Goal: Use online tool/utility: Utilize a website feature to perform a specific function

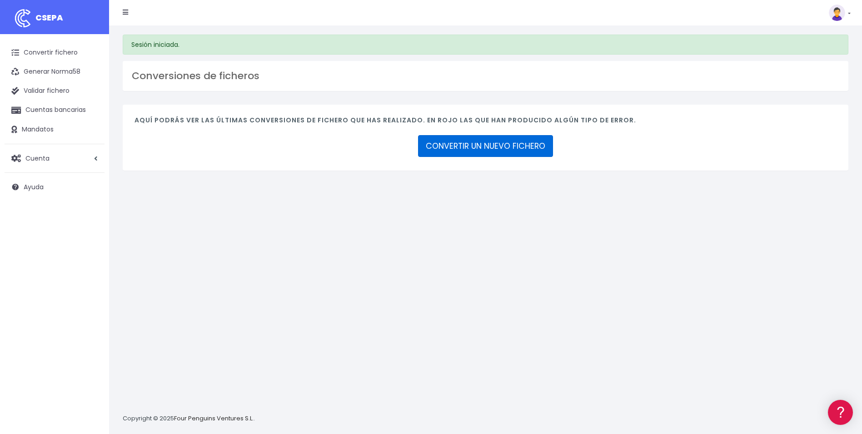
click at [520, 150] on link "CONVERTIR UN NUEVO FICHERO" at bounding box center [485, 146] width 135 height 22
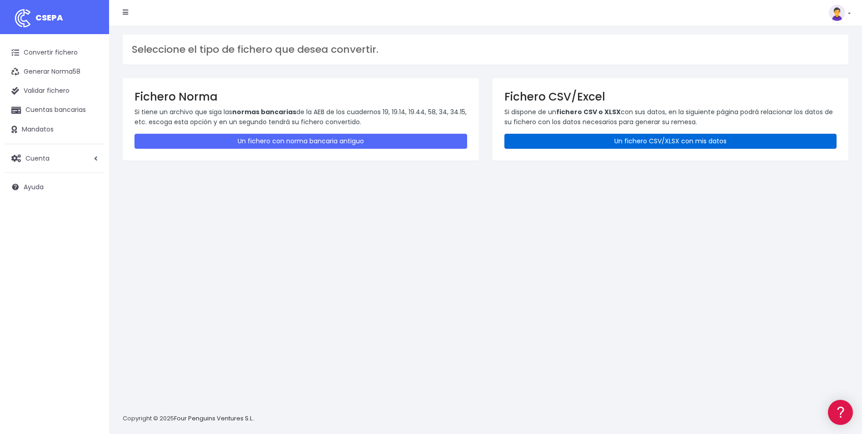
click at [626, 135] on link "Un fichero CSV/XLSX con mis datos" at bounding box center [671, 141] width 333 height 15
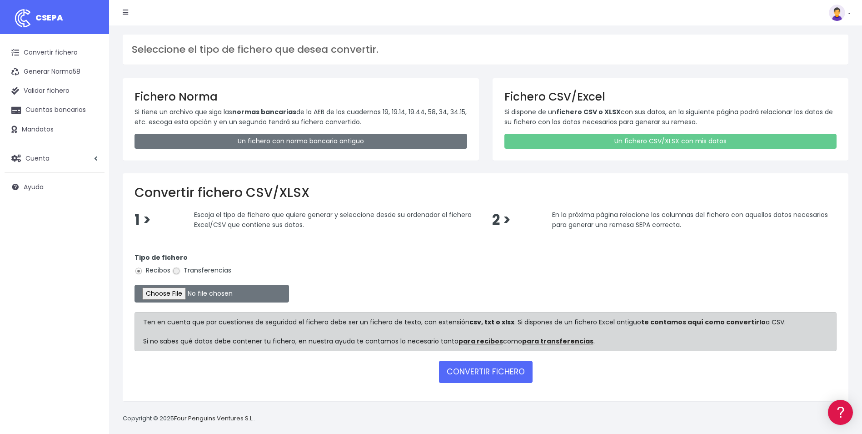
click at [179, 273] on input "Transferencias" at bounding box center [176, 271] width 8 height 8
radio input "true"
click at [173, 292] on input "file" at bounding box center [212, 294] width 155 height 18
type input "C:\fakepath\Copia de LIQUIDACION_JUANOMEARA.csv"
click at [500, 373] on button "CONVERTIR FICHERO" at bounding box center [486, 371] width 94 height 22
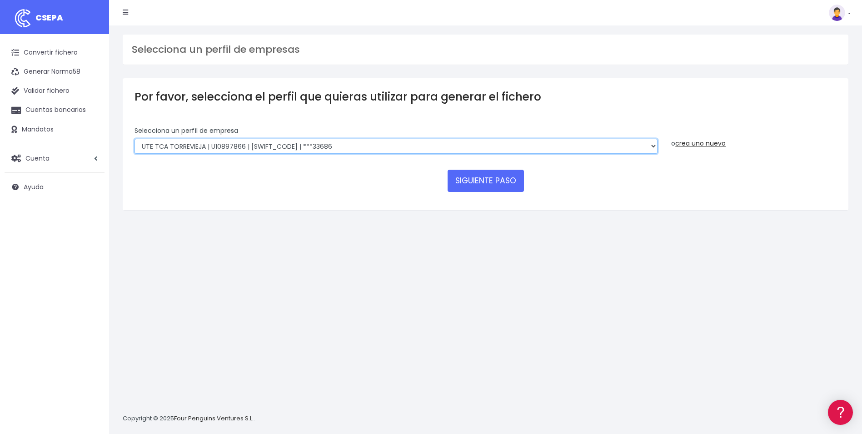
click at [653, 144] on select "INSTITUTO MEDITERRANEO DE ESTUDIOS DE PR | ES91001B53342739 | BSCHESMMXXX | ***…" at bounding box center [396, 146] width 523 height 15
select select "2478"
click at [135, 139] on select "INSTITUTO MEDITERRANEO DE ESTUDIOS DE PR | ES91001B53342739 | BSCHESMMXXX | ***…" at bounding box center [396, 146] width 523 height 15
click at [492, 185] on button "SIGUIENTE PASO" at bounding box center [486, 181] width 76 height 22
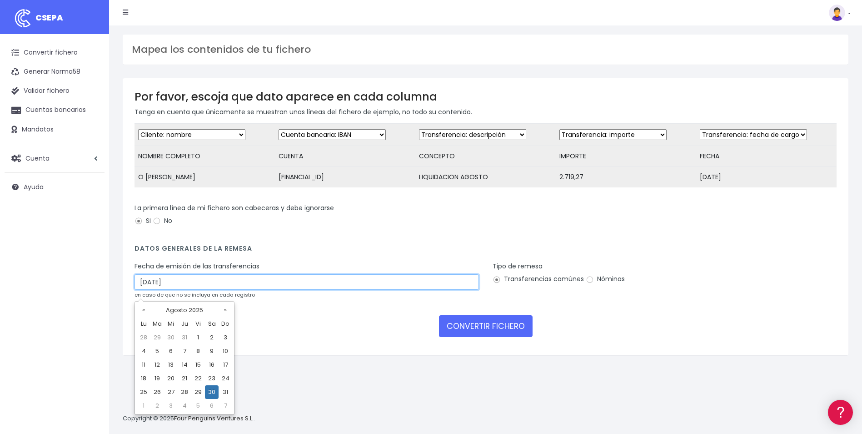
click at [242, 290] on input "30/08/2025" at bounding box center [307, 281] width 345 height 15
click at [186, 391] on td "28" at bounding box center [185, 392] width 14 height 14
type input "28/08/2025"
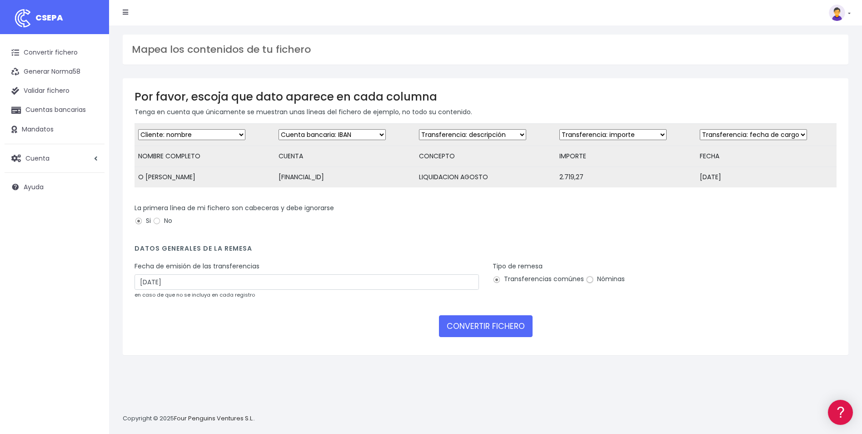
click at [592, 284] on input "Nóminas" at bounding box center [590, 279] width 8 height 8
radio input "true"
click at [504, 333] on button "CONVERTIR FICHERO" at bounding box center [486, 326] width 94 height 22
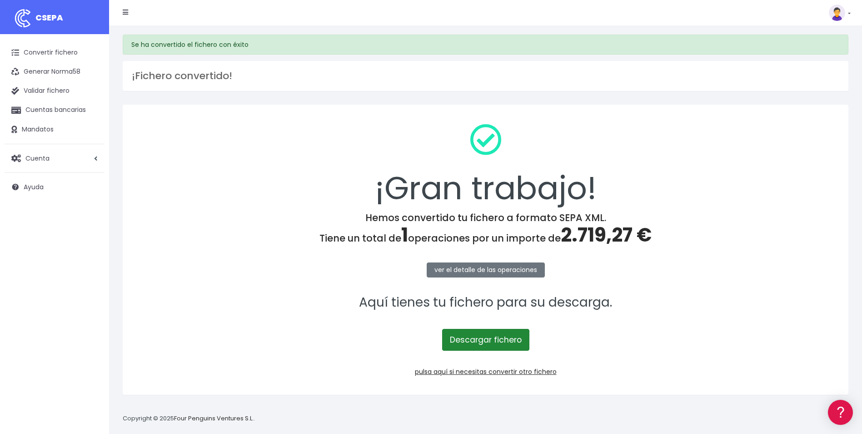
click at [469, 348] on link "Descargar fichero" at bounding box center [485, 340] width 87 height 22
